Goal: Task Accomplishment & Management: Manage account settings

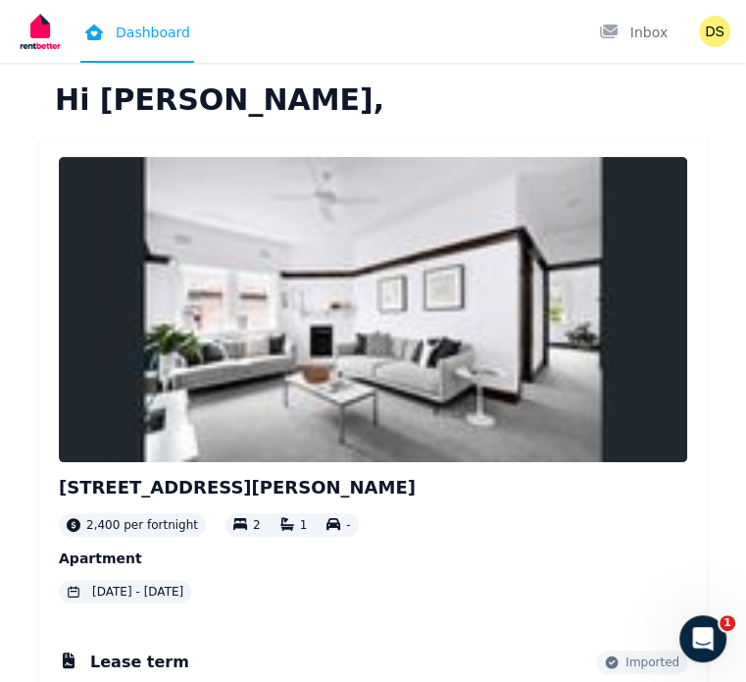
click at [607, 191] on div "4/[GEOGRAPHIC_DATA][PERSON_NAME] 2,400 per fortnight 2 1 - Apartment [DATE] - […" at bounding box center [373, 380] width 629 height 446
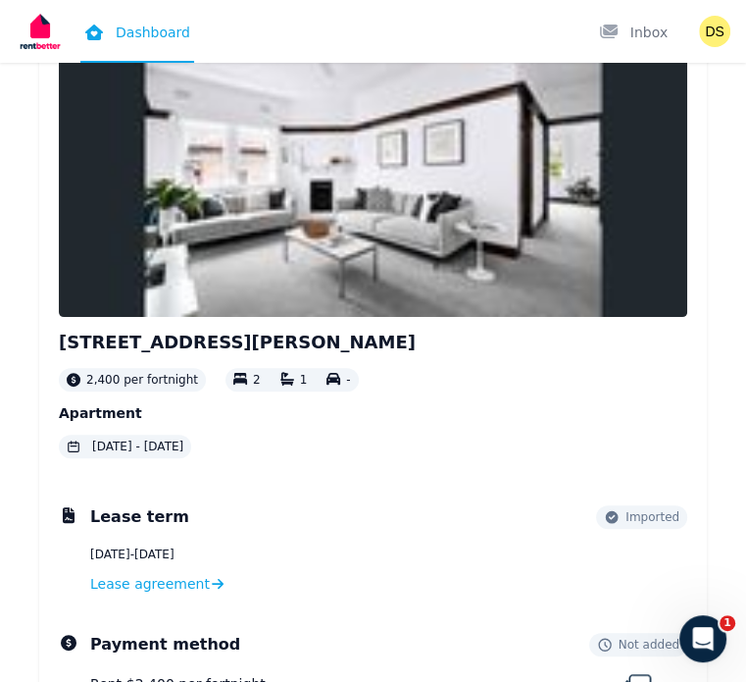
scroll to position [145, 0]
click at [209, 574] on span "Lease agreement" at bounding box center [150, 584] width 120 height 20
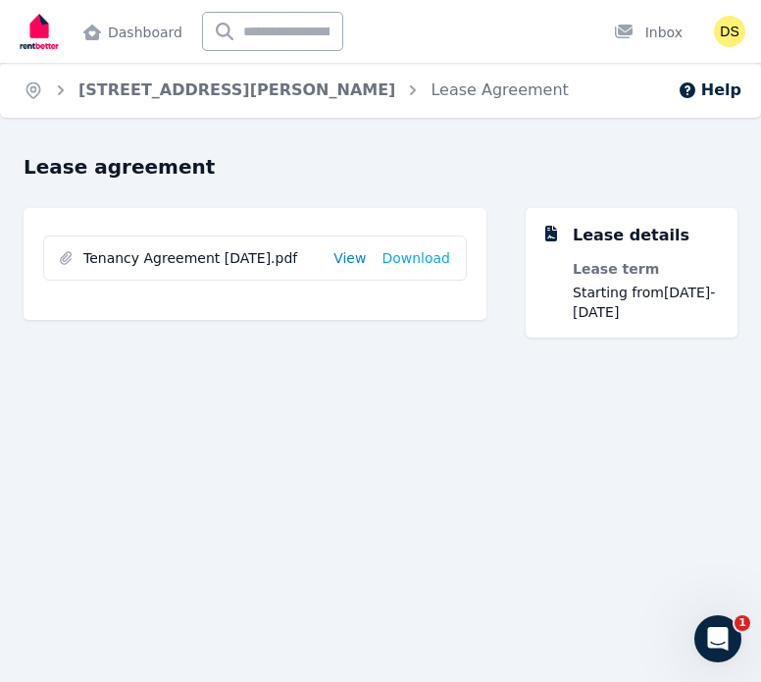
click at [366, 250] on link "View" at bounding box center [349, 258] width 32 height 20
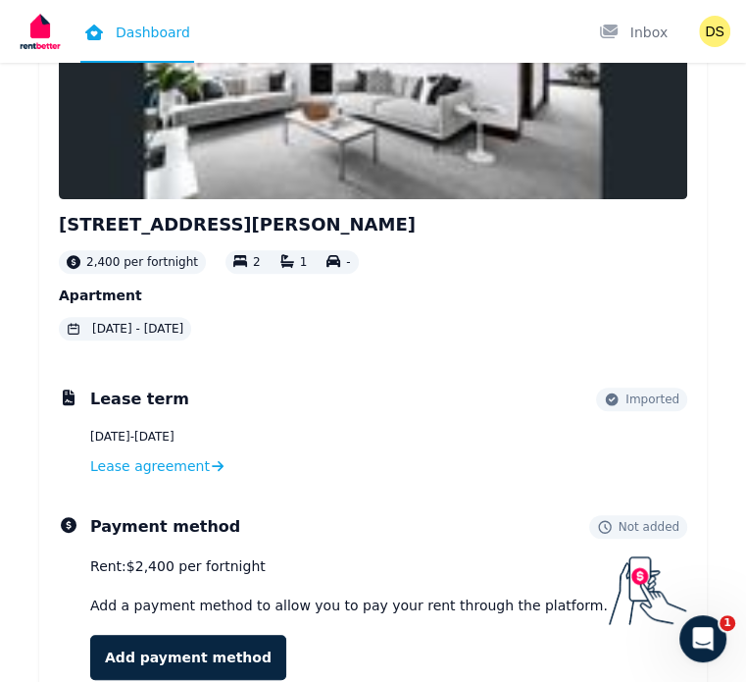
scroll to position [266, 0]
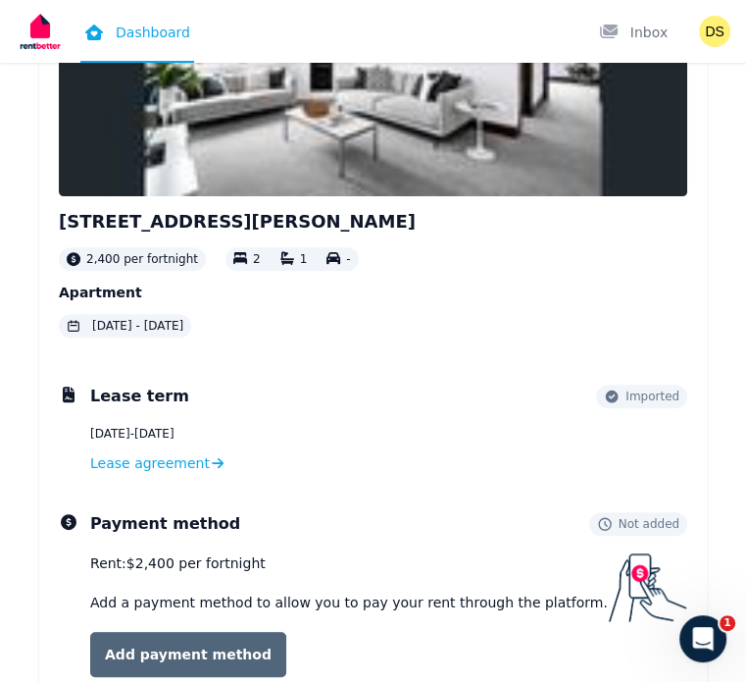
click at [234, 632] on link "Add payment method" at bounding box center [188, 654] width 196 height 45
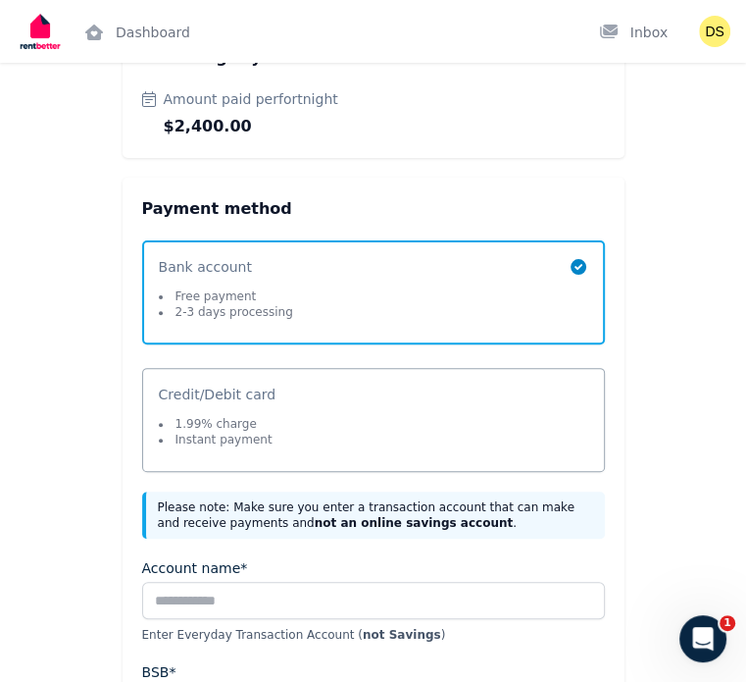
scroll to position [161, 0]
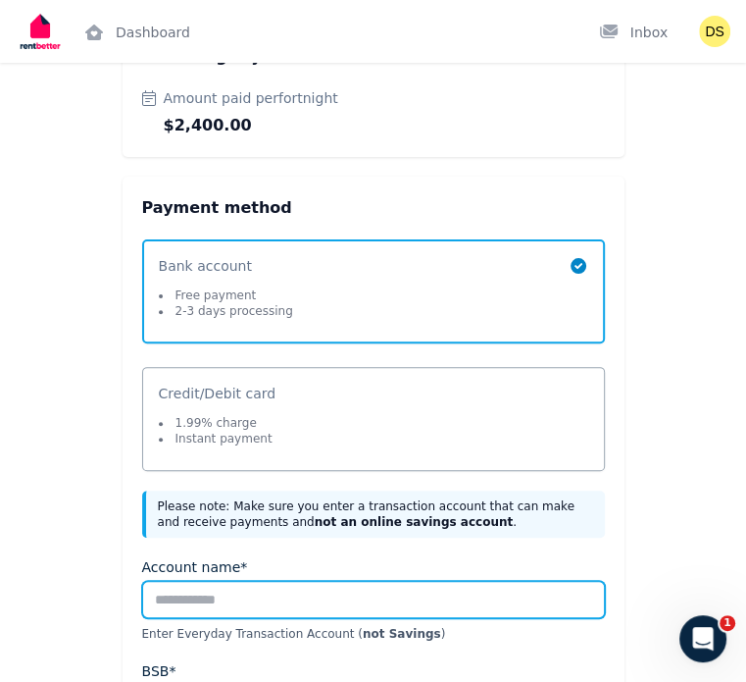
click at [324, 581] on input "Account name*" at bounding box center [373, 599] width 463 height 37
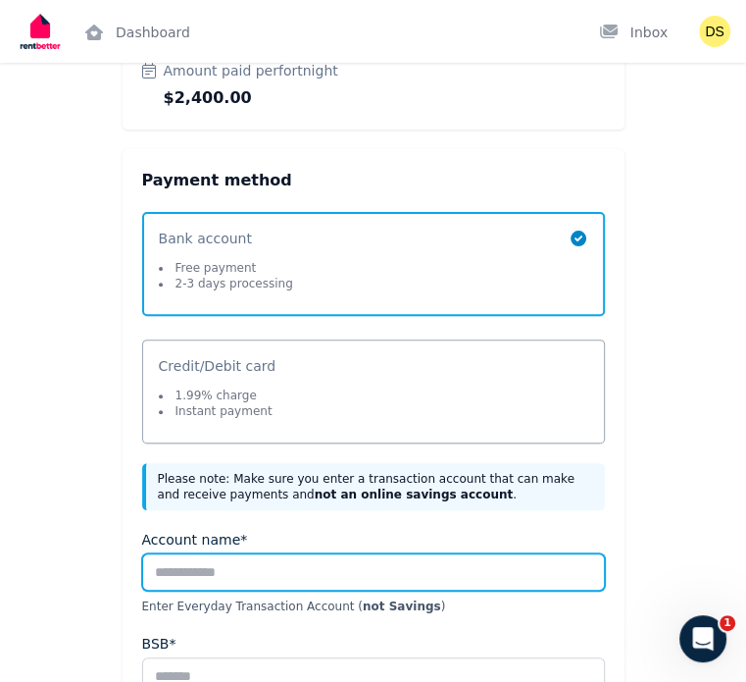
scroll to position [190, 0]
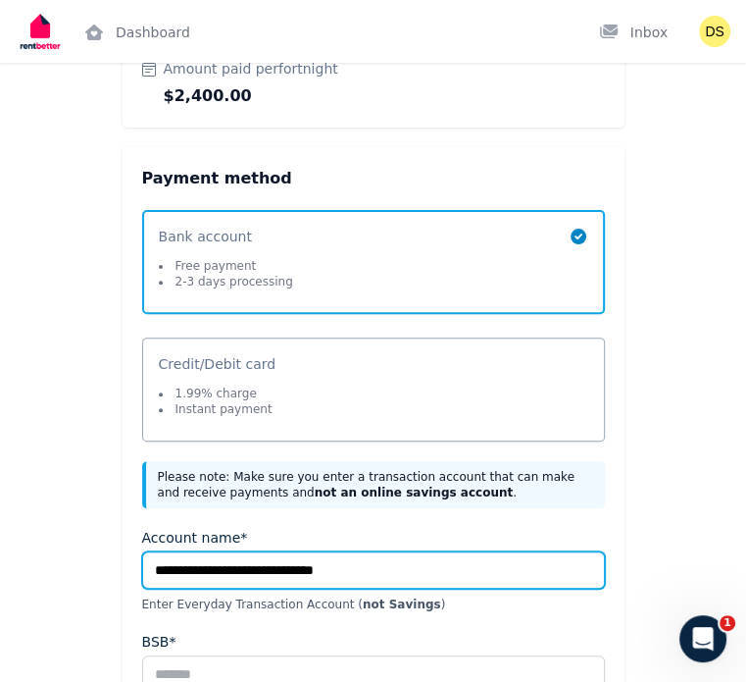
type input "**********"
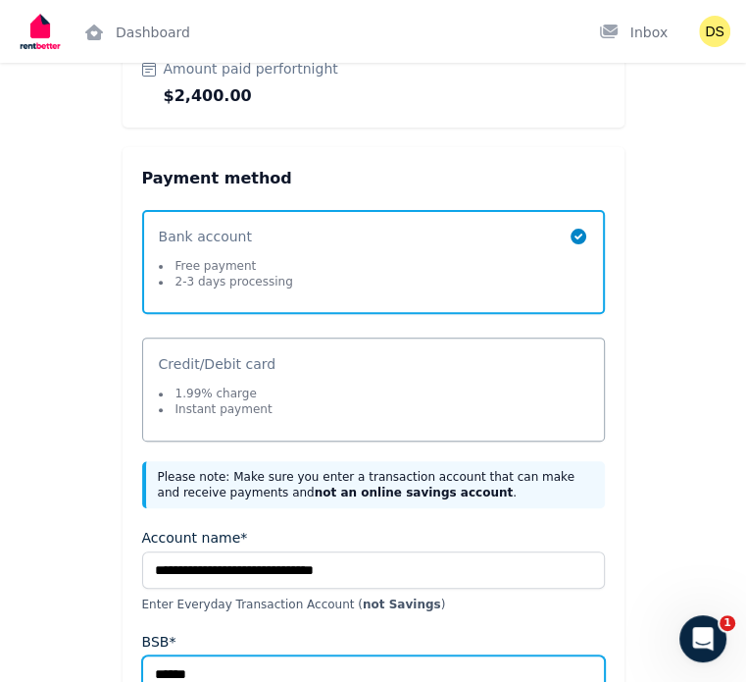
type input "******"
type input "********"
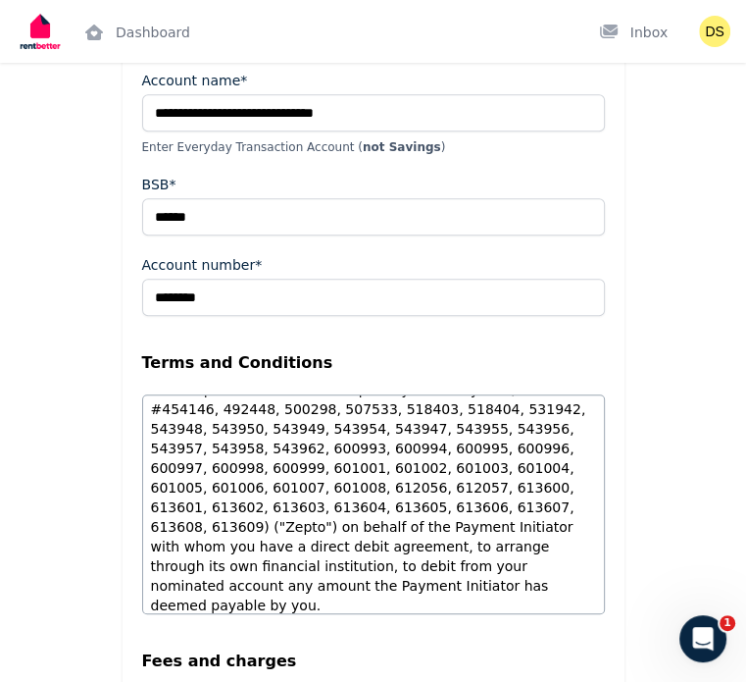
scroll to position [1484, 0]
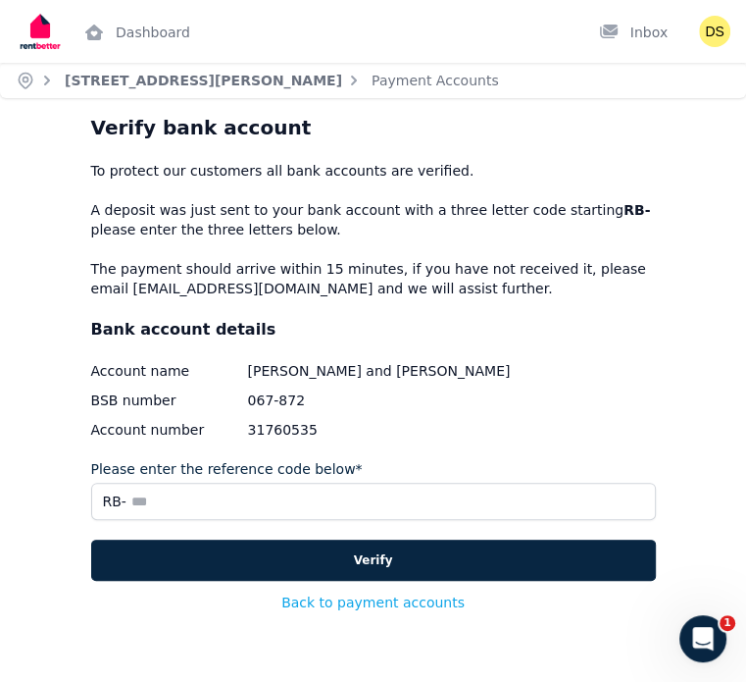
scroll to position [94, 0]
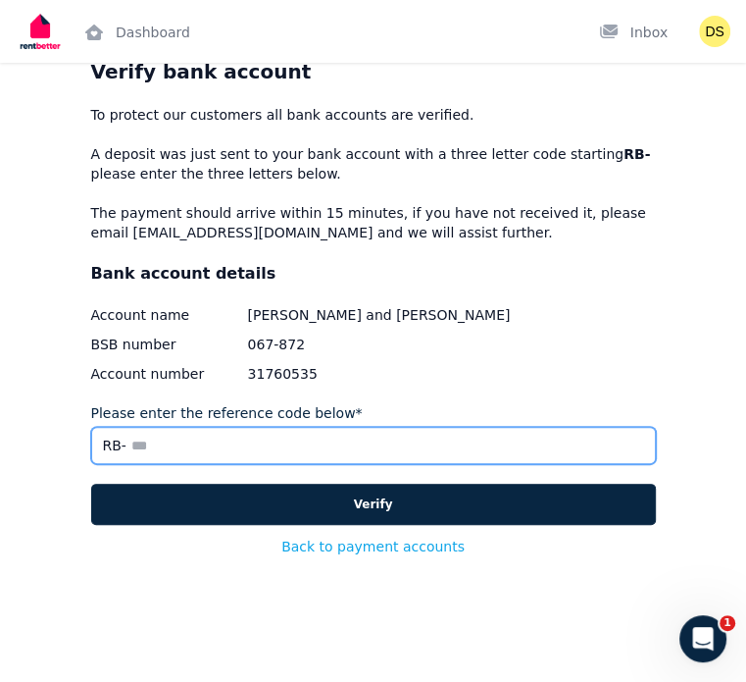
click at [197, 446] on input "Please enter the reference code below*" at bounding box center [373, 445] width 565 height 37
type input "*"
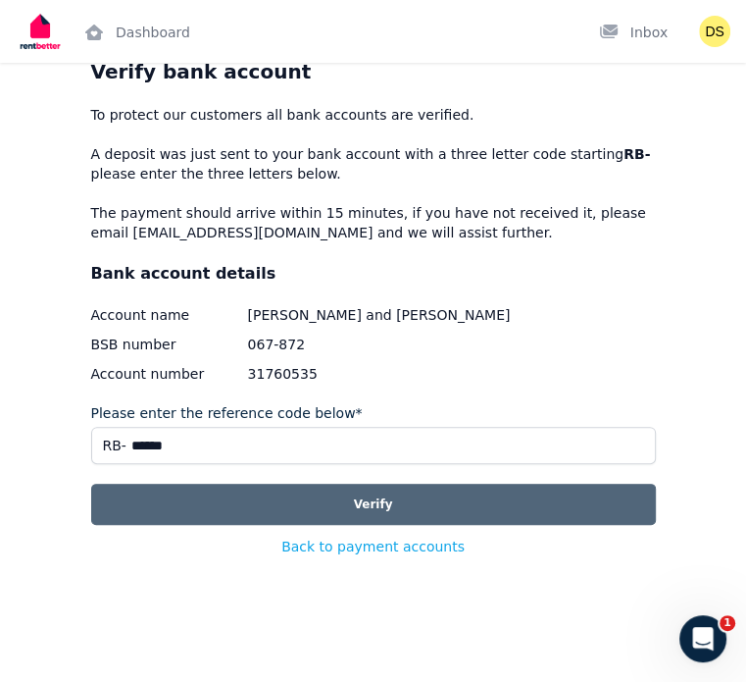
click at [309, 523] on button "Verify" at bounding box center [373, 504] width 565 height 41
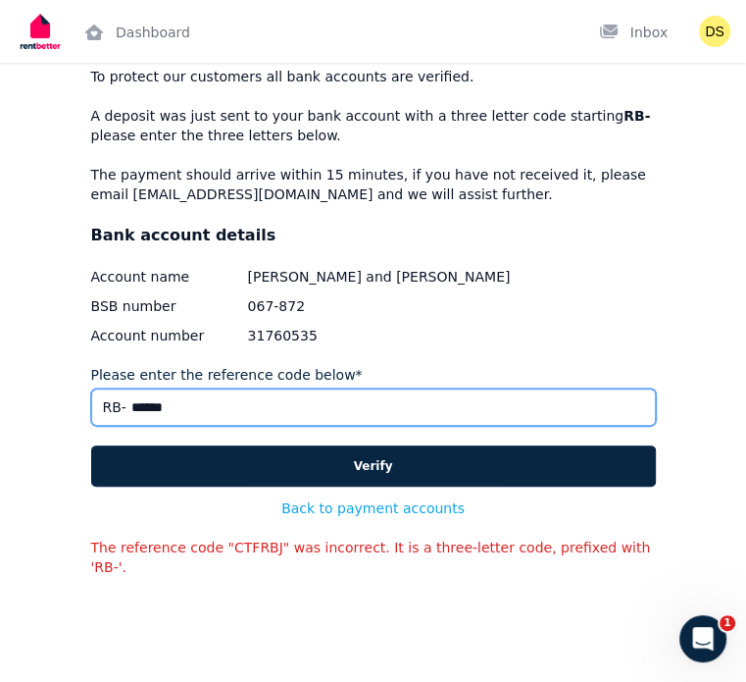
drag, startPoint x: 254, startPoint y: 445, endPoint x: 77, endPoint y: 441, distance: 177.6
click at [77, 441] on div "Verify bank account To protect our customers all bank accounts are verified. A …" at bounding box center [373, 343] width 715 height 647
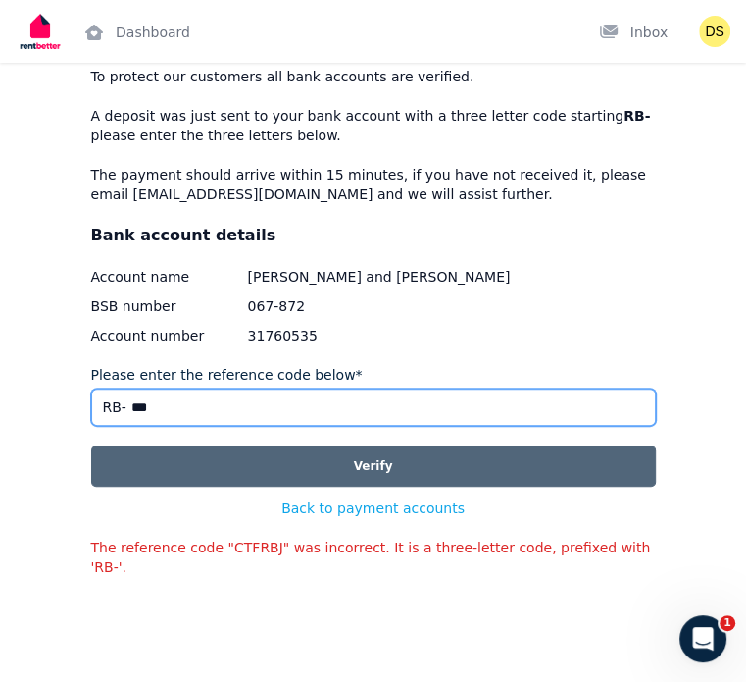
type input "***"
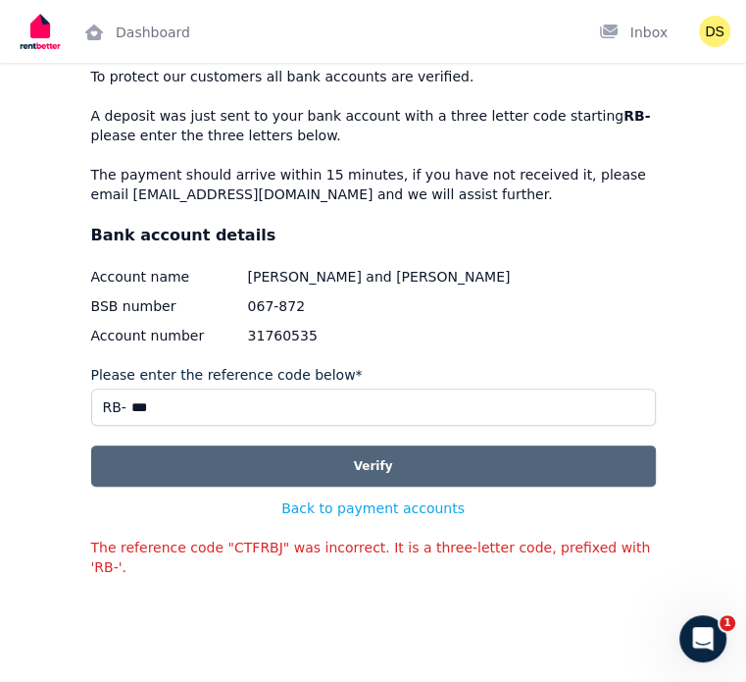
click at [188, 486] on button "Verify" at bounding box center [373, 465] width 565 height 41
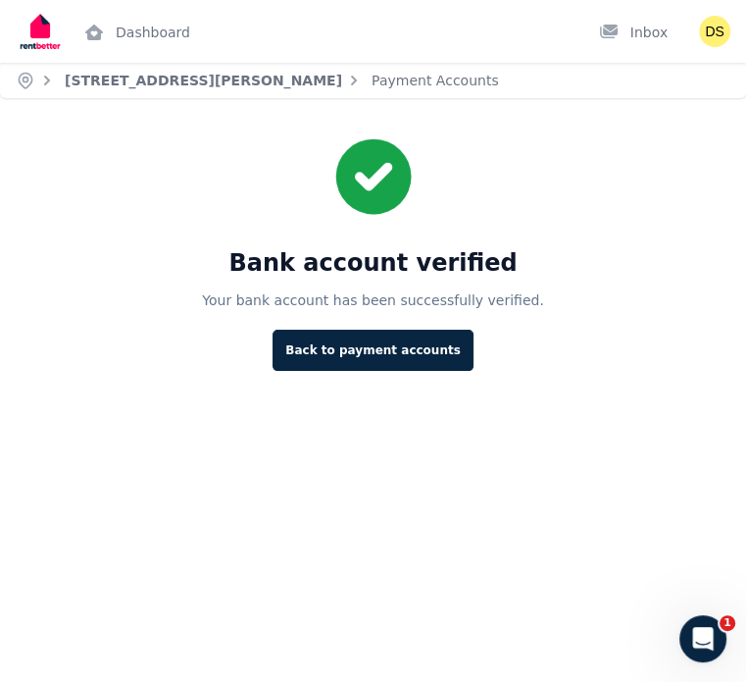
scroll to position [0, 0]
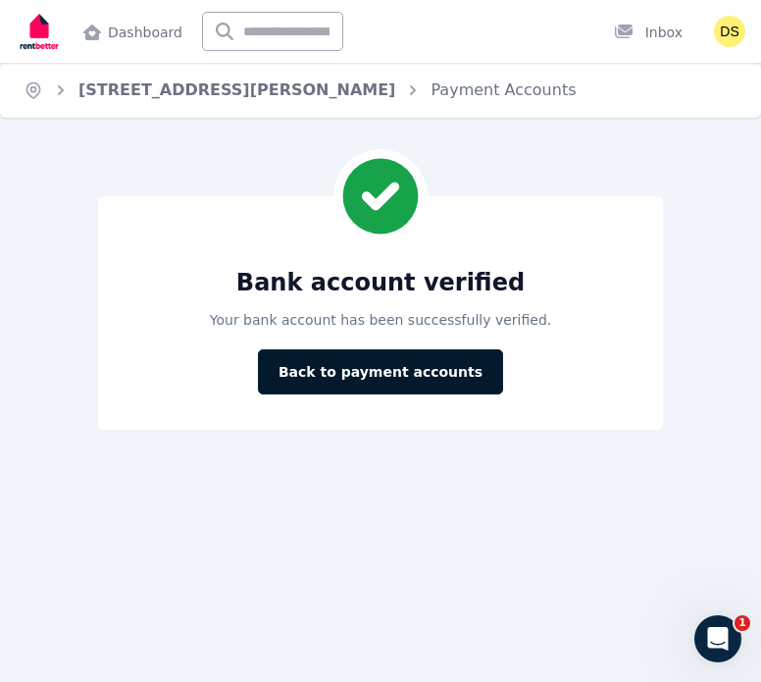
click at [409, 375] on button "Back to payment accounts" at bounding box center [380, 371] width 245 height 45
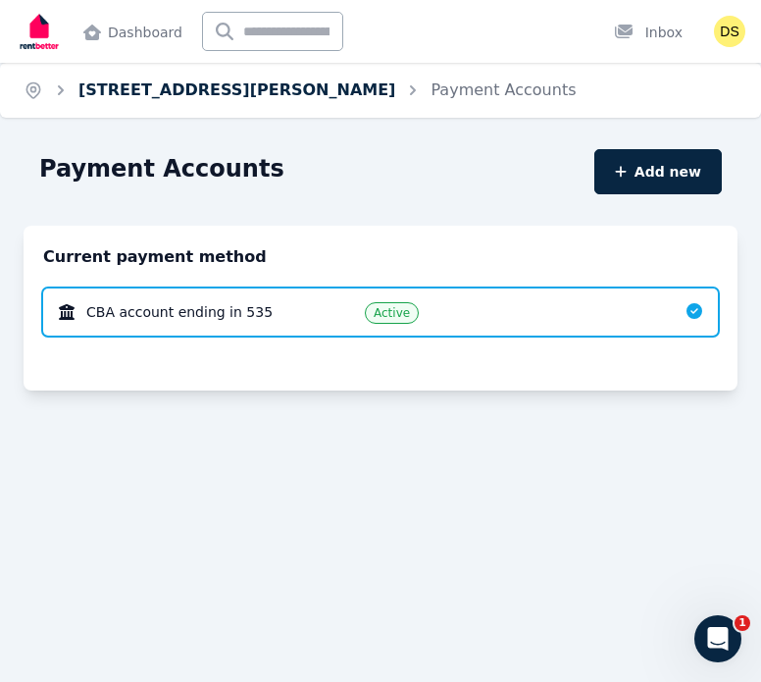
click at [245, 97] on link "[STREET_ADDRESS][PERSON_NAME]" at bounding box center [236, 89] width 317 height 19
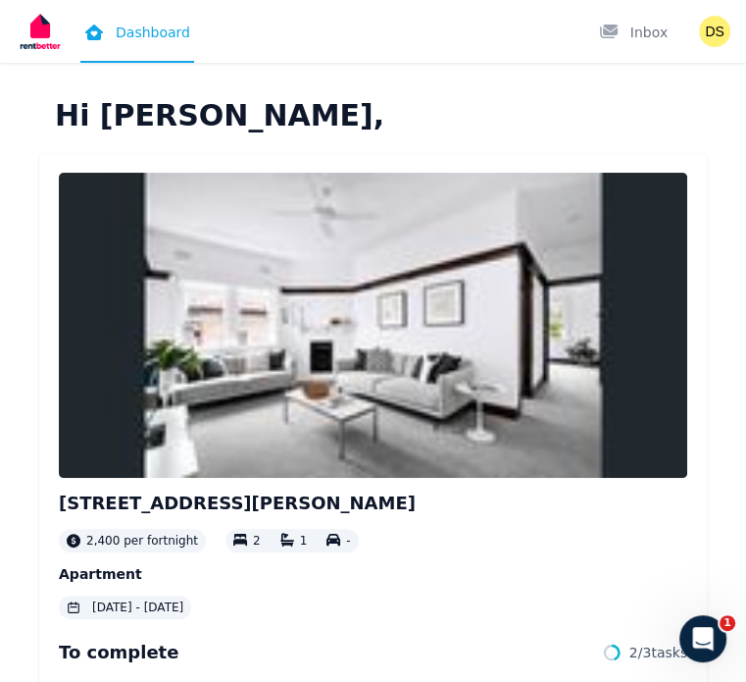
scroll to position [188, 0]
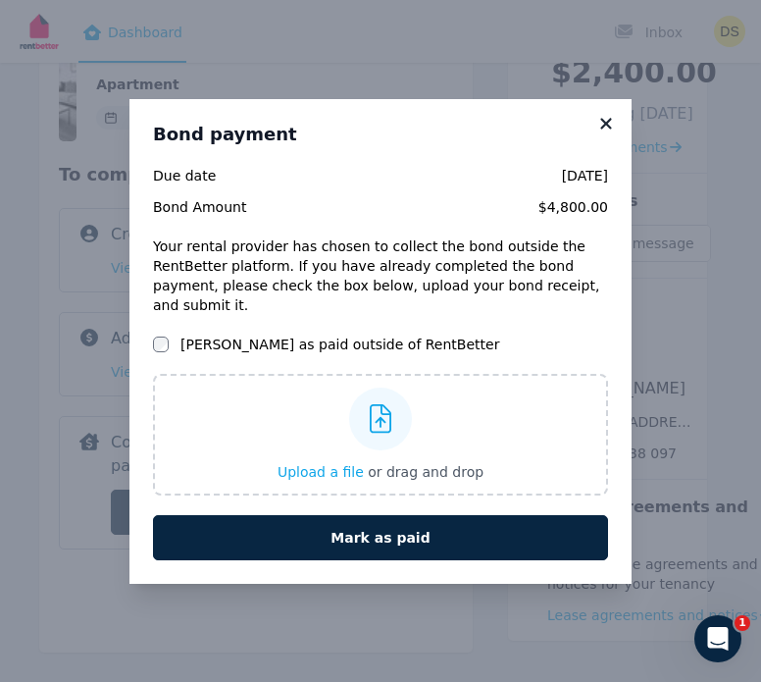
click at [598, 132] on icon at bounding box center [606, 124] width 20 height 18
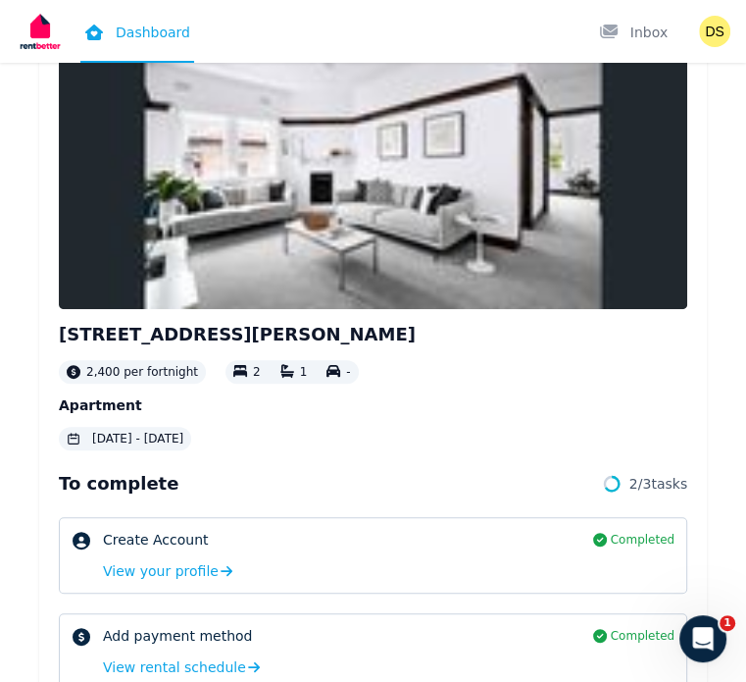
scroll to position [169, 0]
click at [0, 0] on icon at bounding box center [0, 0] width 0 height 0
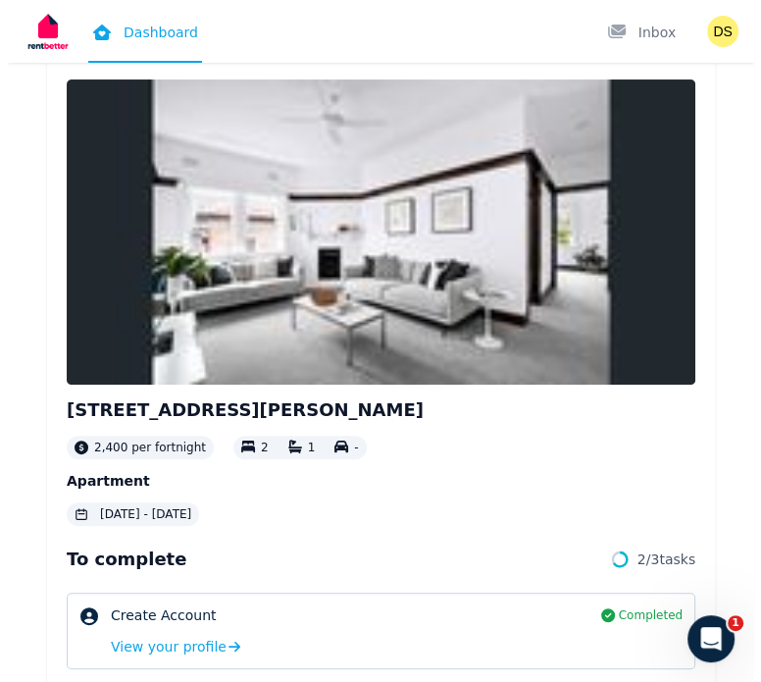
scroll to position [188, 0]
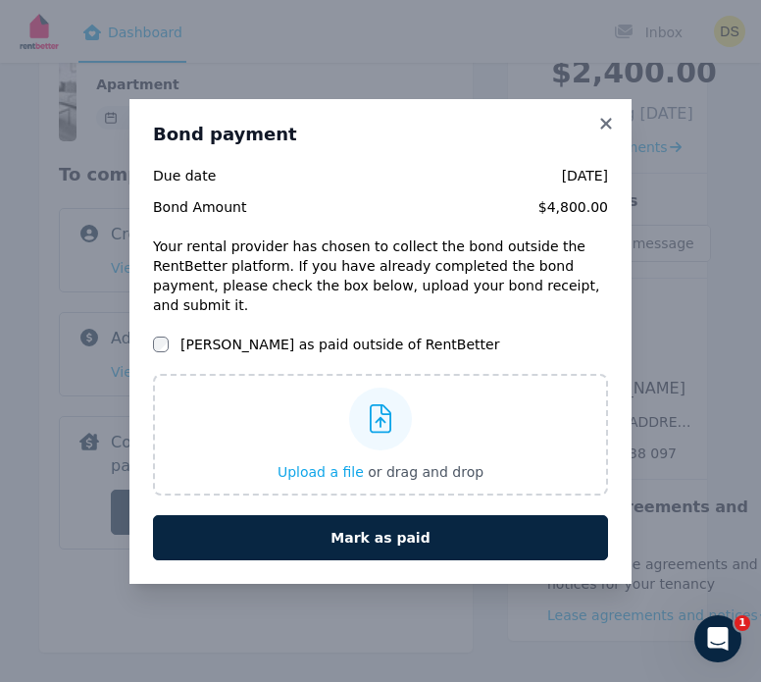
click at [204, 334] on label "[PERSON_NAME] as paid outside of RentBetter" at bounding box center [339, 344] width 319 height 20
click at [268, 334] on label "[PERSON_NAME] as paid outside of RentBetter" at bounding box center [339, 344] width 319 height 20
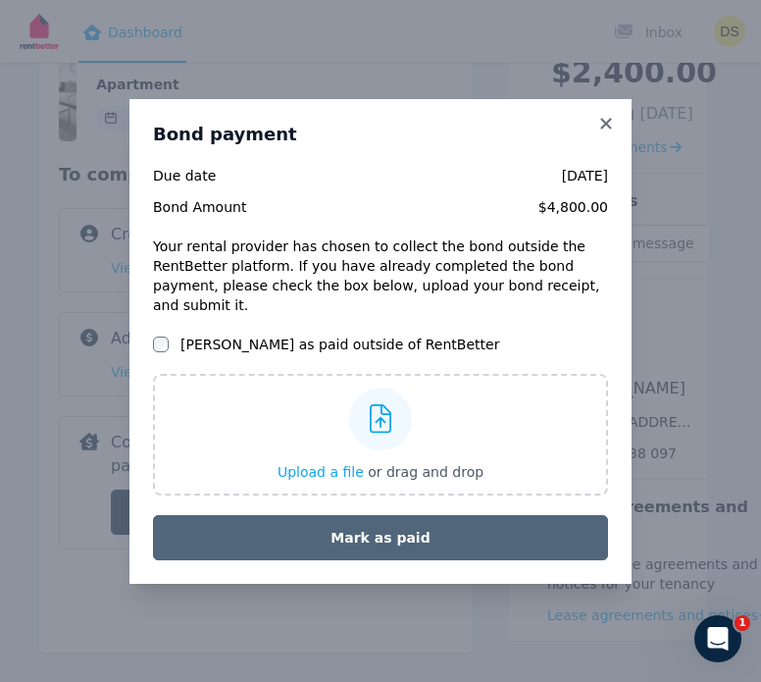
click at [366, 533] on button "Mark as paid" at bounding box center [380, 537] width 455 height 45
